Goal: Check status: Verify the current state of an ongoing process or item

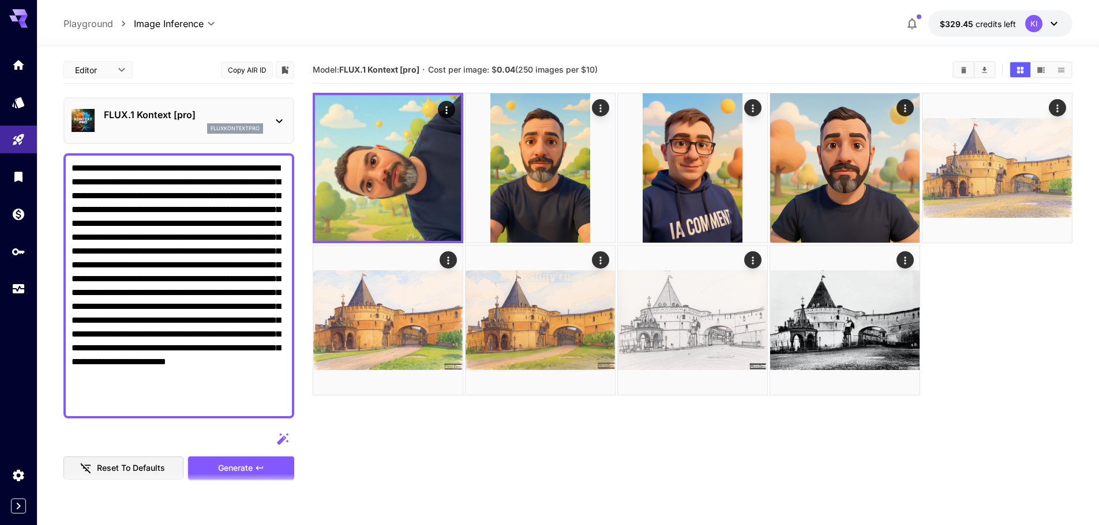
scroll to position [519, 0]
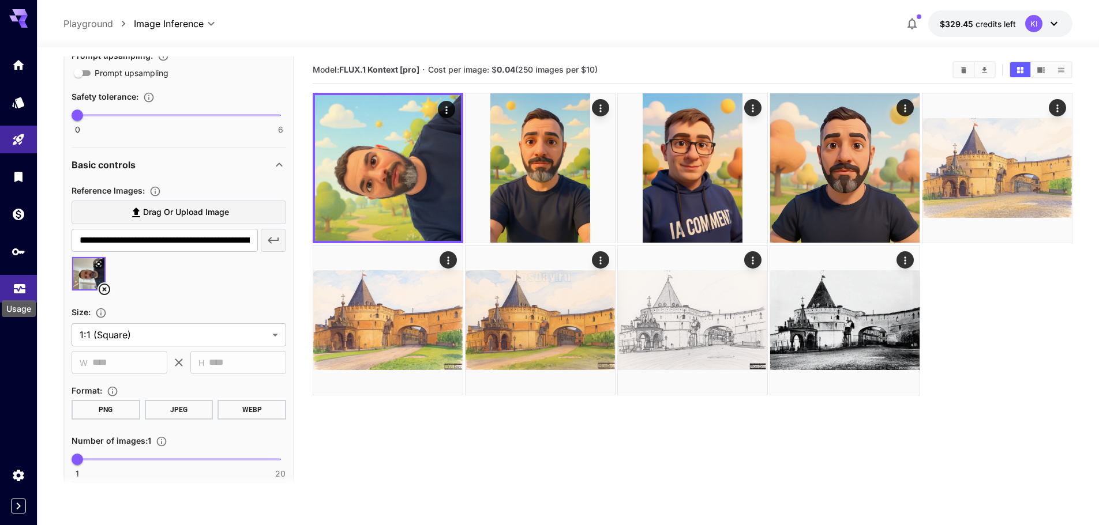
click at [21, 288] on icon "Usage" at bounding box center [20, 288] width 12 height 6
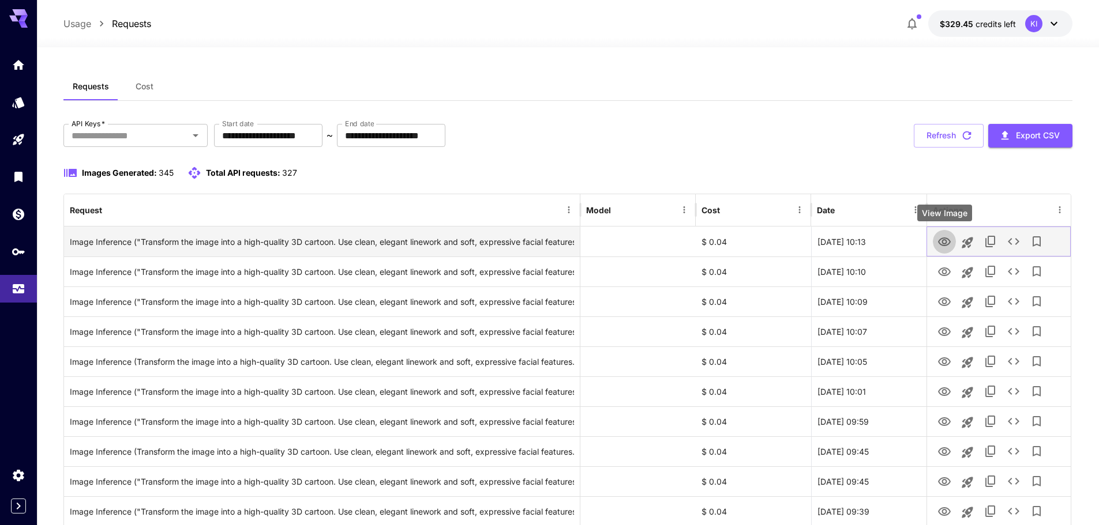
click at [941, 243] on icon "View Image" at bounding box center [944, 242] width 14 height 14
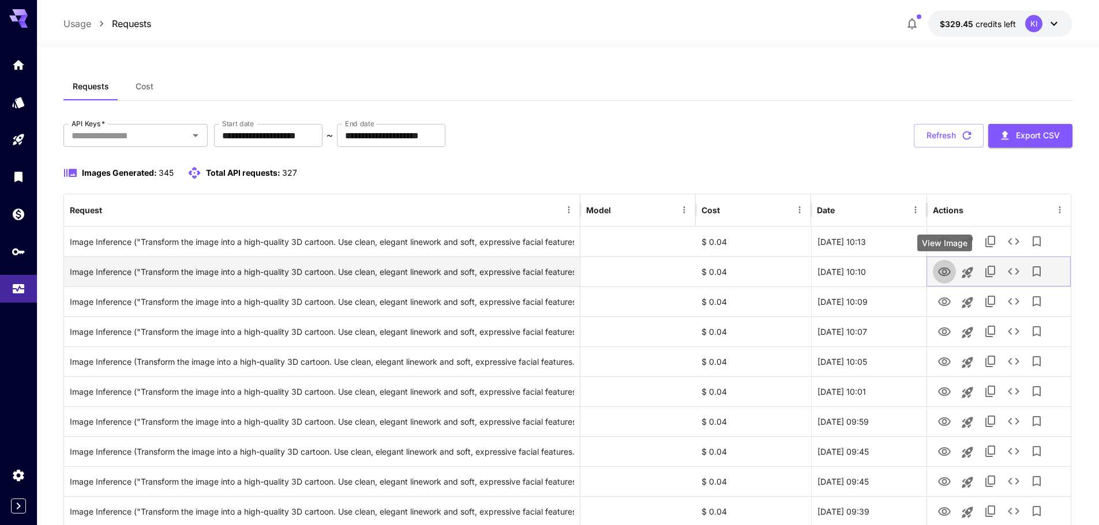
click at [937, 272] on icon "View Image" at bounding box center [944, 272] width 14 height 14
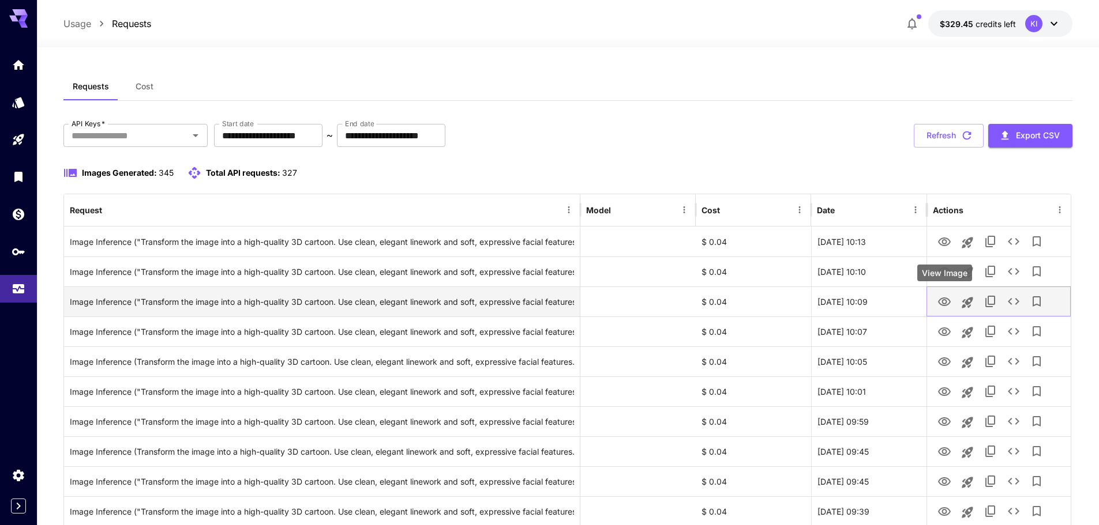
click at [939, 303] on icon "View Image" at bounding box center [944, 302] width 13 height 9
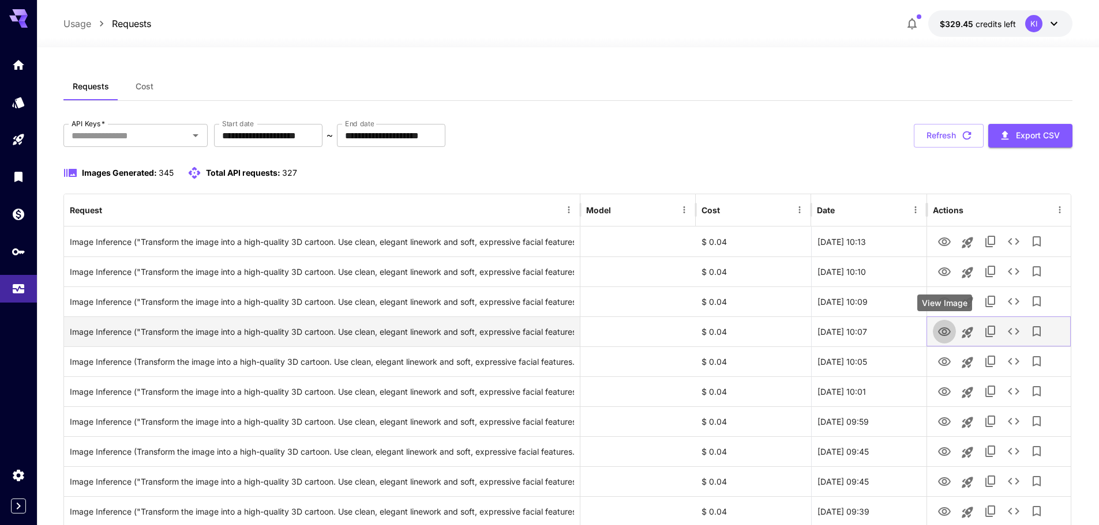
click at [943, 331] on icon "View Image" at bounding box center [944, 332] width 13 height 9
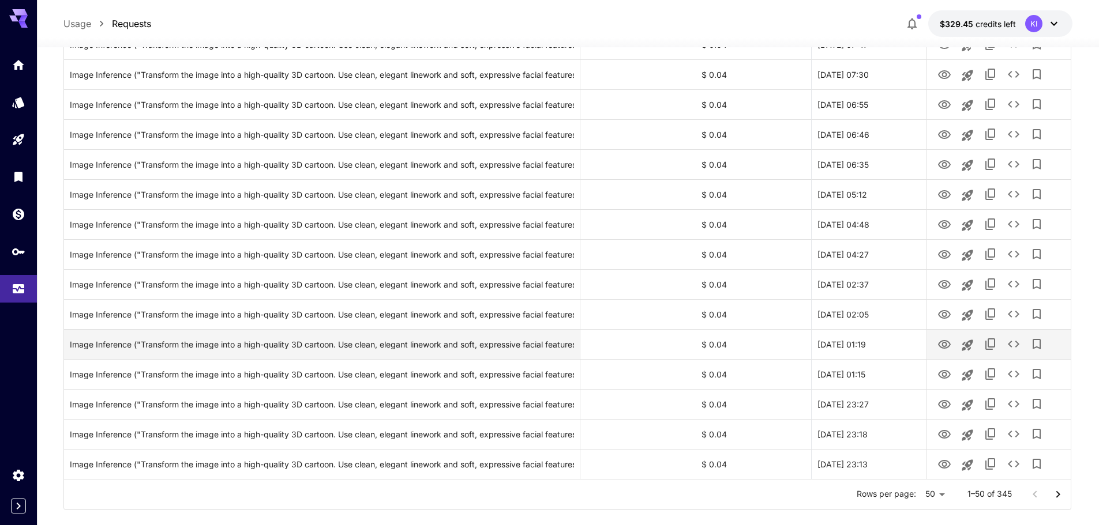
scroll to position [1267, 0]
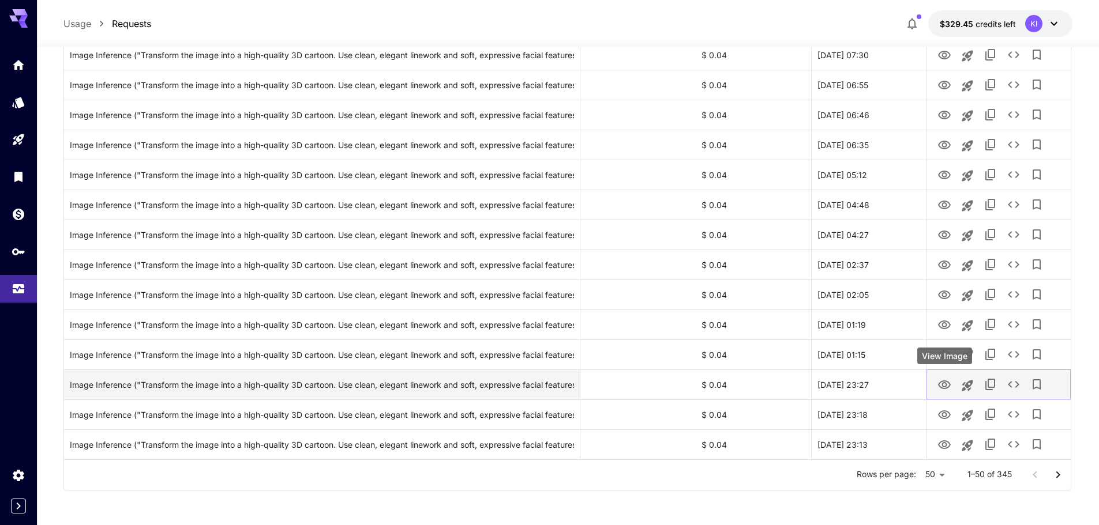
click at [943, 384] on icon "View Image" at bounding box center [944, 385] width 13 height 9
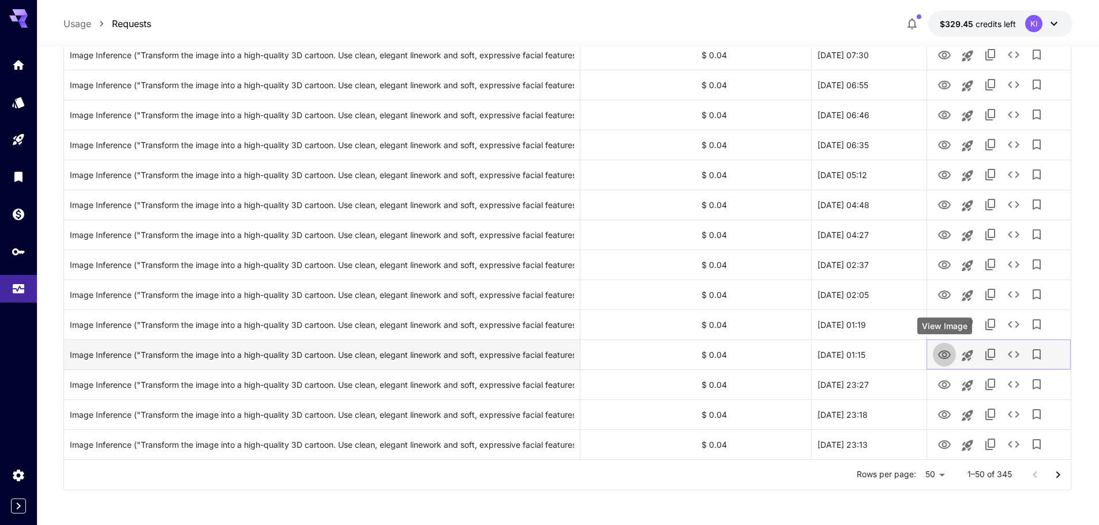
click at [941, 351] on icon "View Image" at bounding box center [944, 355] width 14 height 14
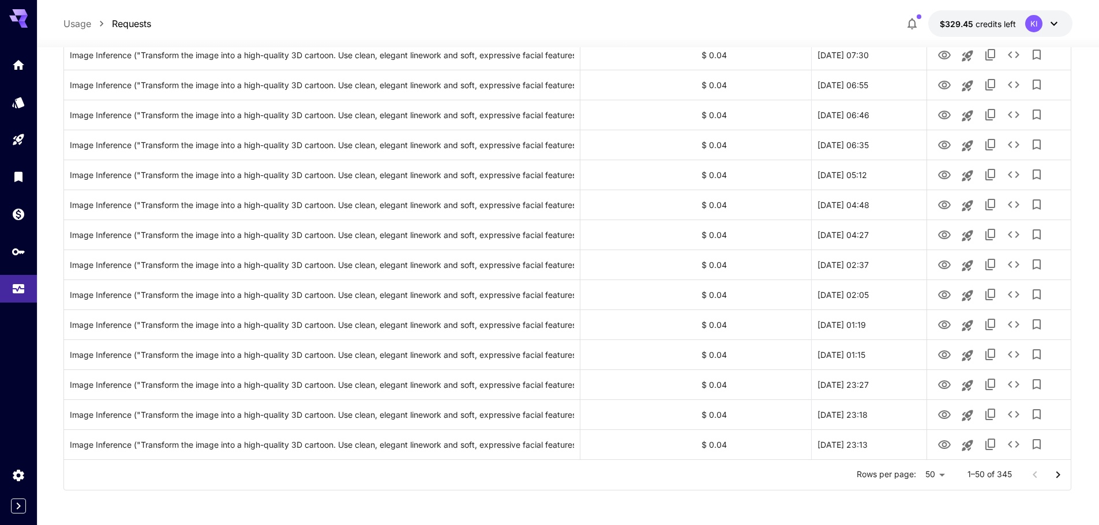
click at [614, 486] on div "Rows per page: 50 ** 1–50 of 345" at bounding box center [567, 475] width 1007 height 30
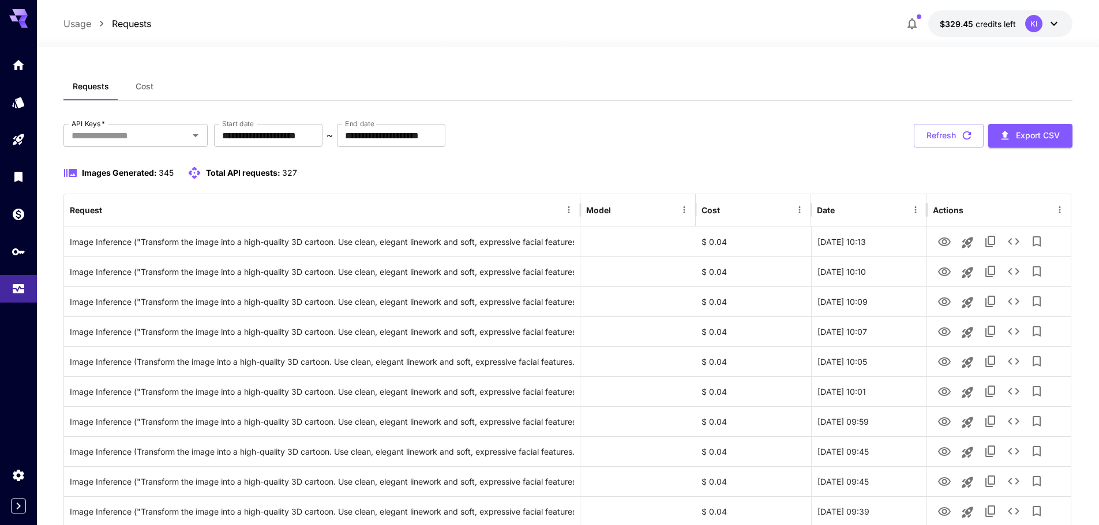
click at [475, 192] on div "Images Generated: 345 Total API requests: 327" at bounding box center [567, 180] width 1009 height 28
click at [949, 133] on button "Refresh" at bounding box center [949, 136] width 70 height 24
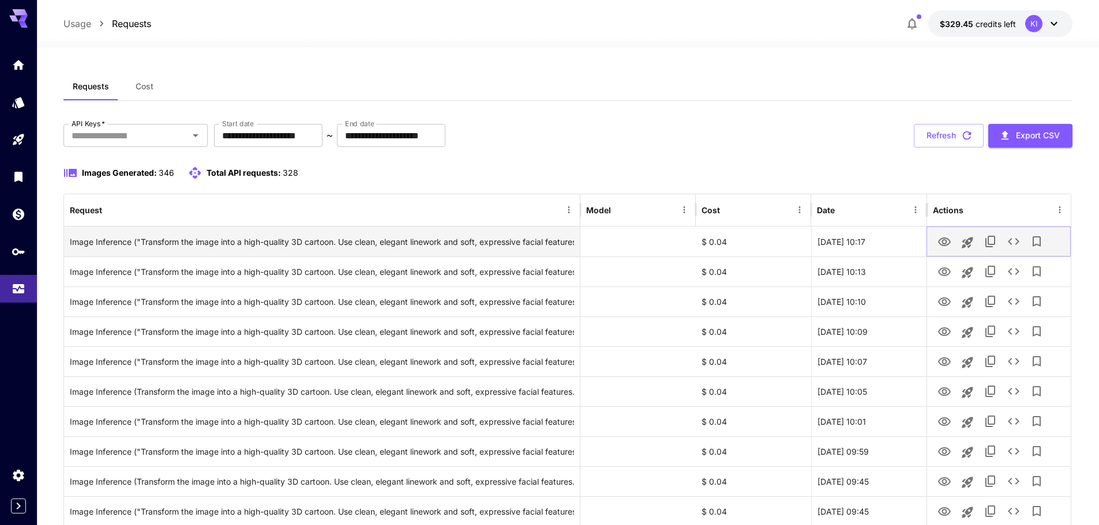
click at [942, 242] on icon "View Image" at bounding box center [944, 242] width 13 height 9
